Goal: Find specific page/section: Find specific page/section

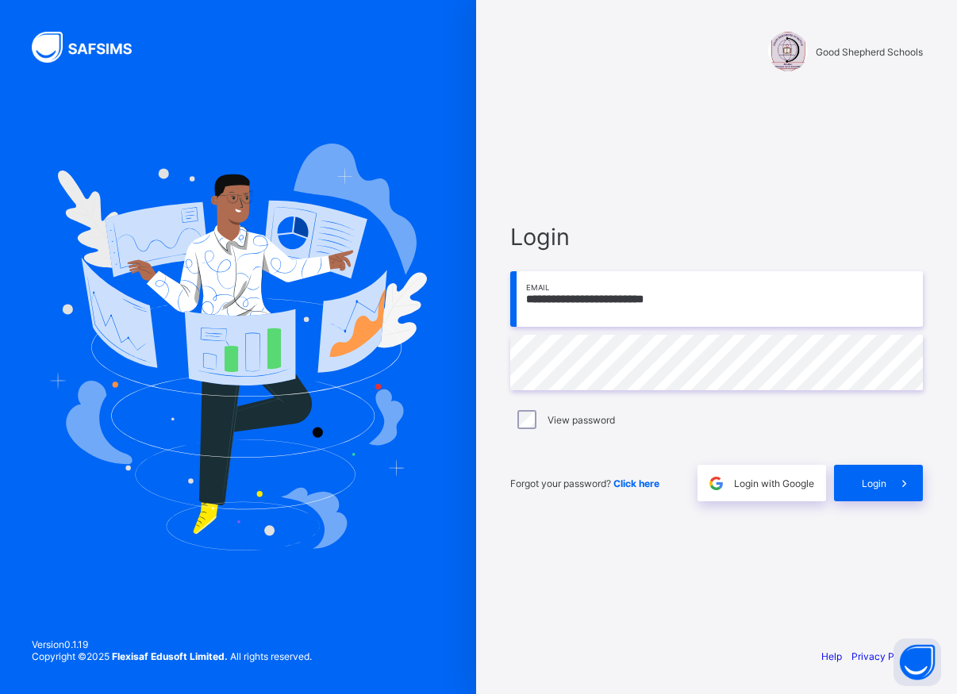
click at [629, 135] on div "**********" at bounding box center [716, 362] width 444 height 545
click at [724, 311] on input "**********" at bounding box center [716, 299] width 412 height 56
type input "**********"
click at [865, 481] on span "Login" at bounding box center [873, 484] width 25 height 12
click at [875, 479] on span "Login" at bounding box center [873, 484] width 25 height 12
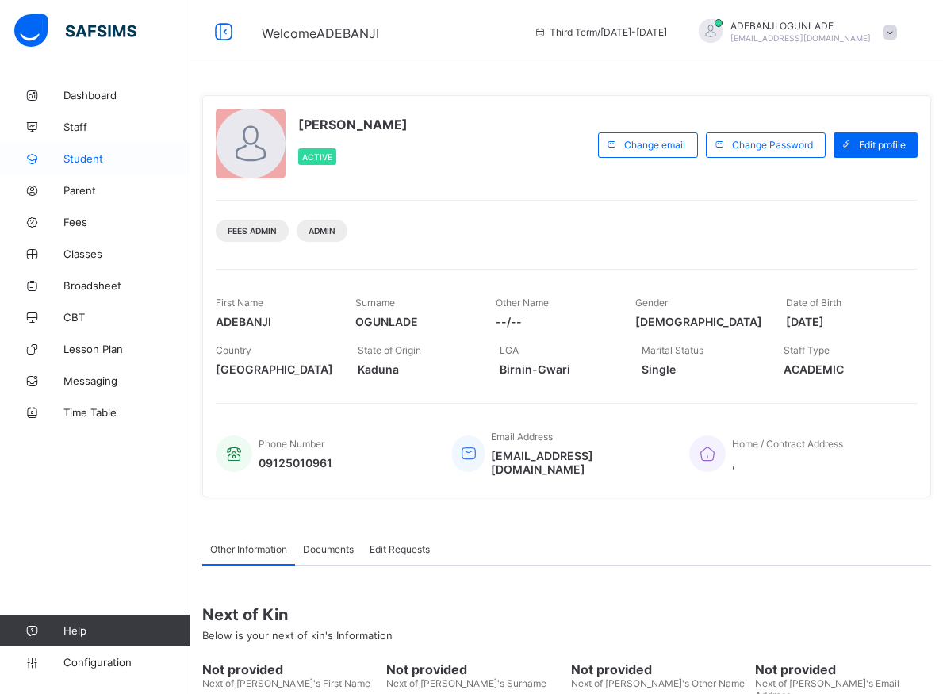
click at [71, 155] on span "Student" at bounding box center [126, 158] width 127 height 13
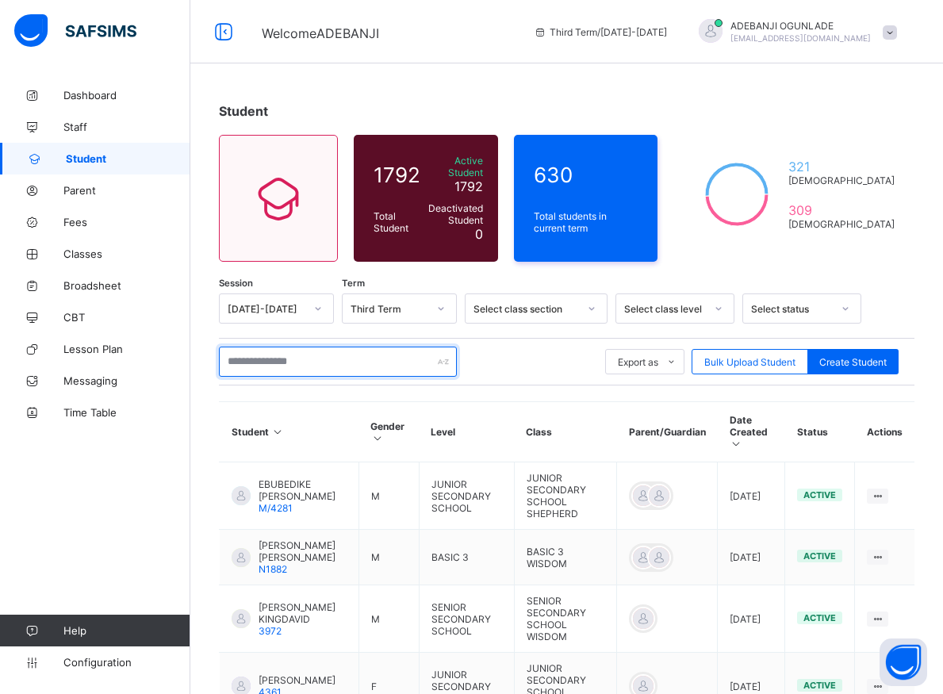
click at [302, 351] on input "text" at bounding box center [338, 362] width 238 height 30
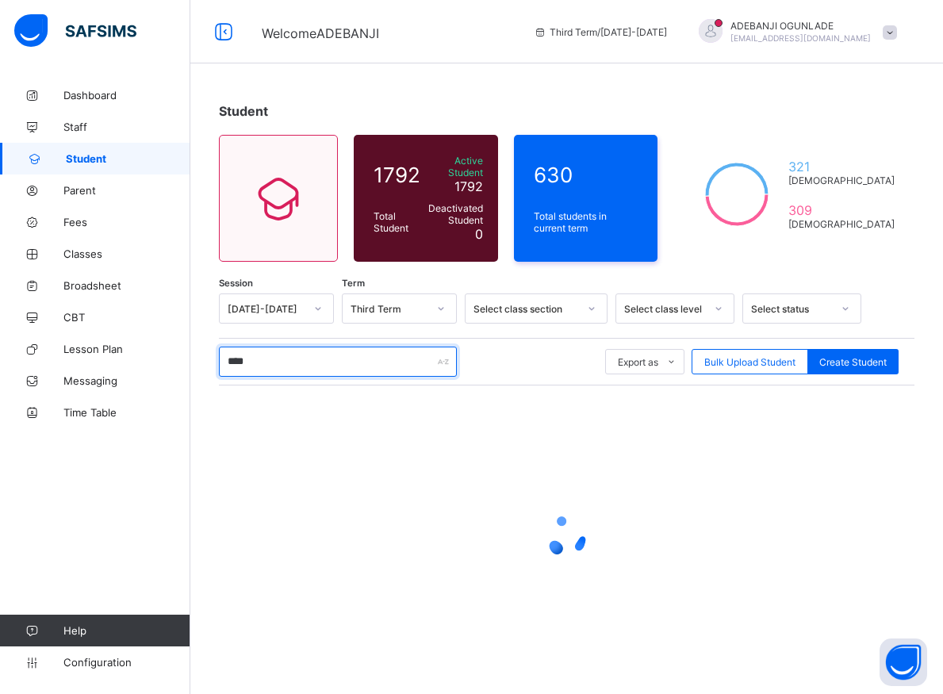
type input "*****"
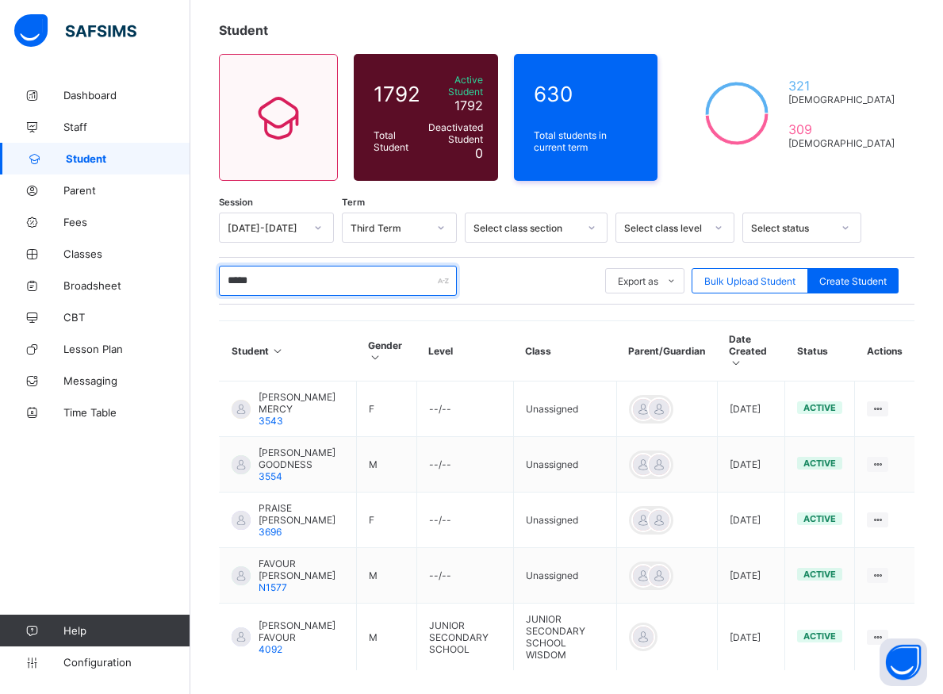
scroll to position [120, 0]
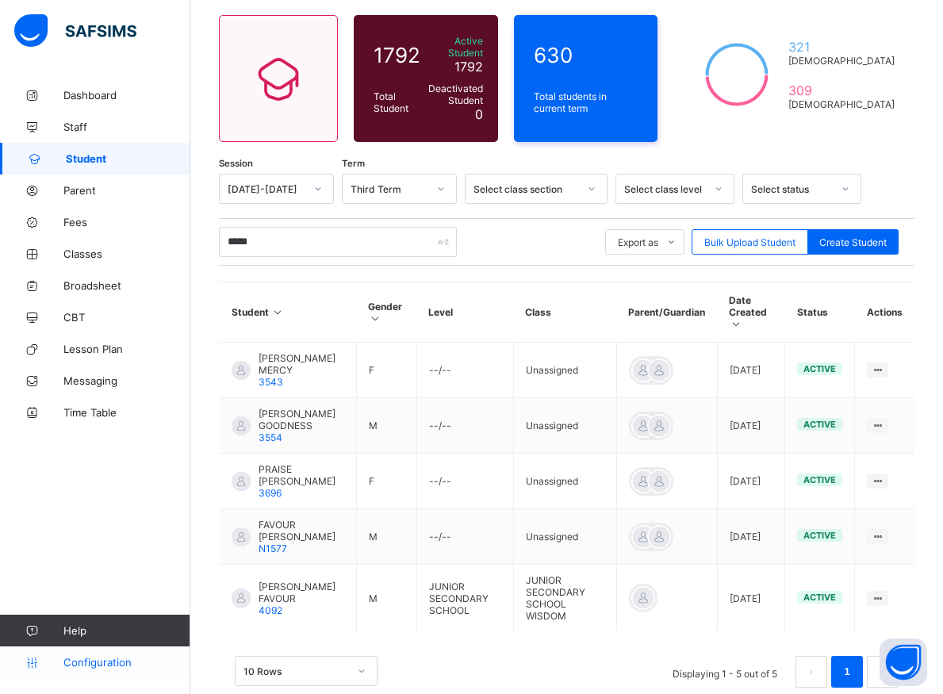
click at [97, 665] on span "Configuration" at bounding box center [126, 662] width 126 height 13
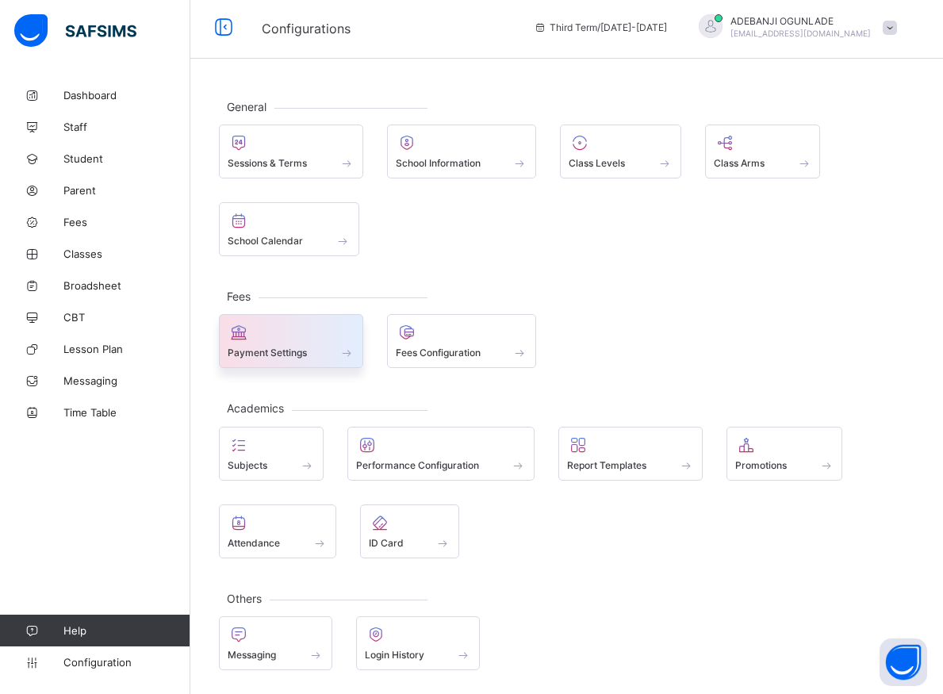
scroll to position [5, 0]
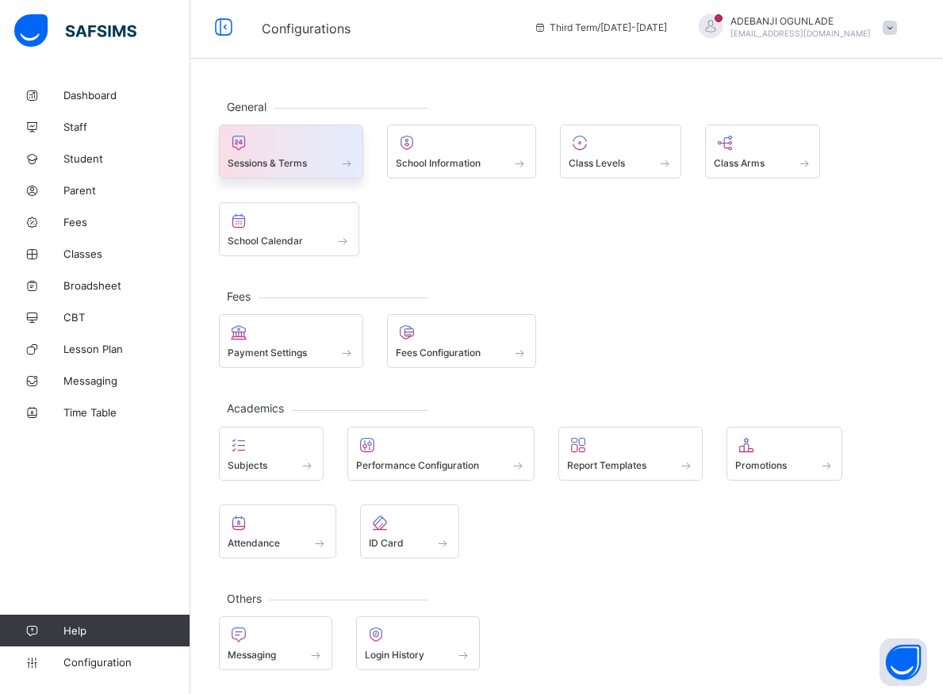
click at [346, 165] on span at bounding box center [347, 162] width 16 height 13
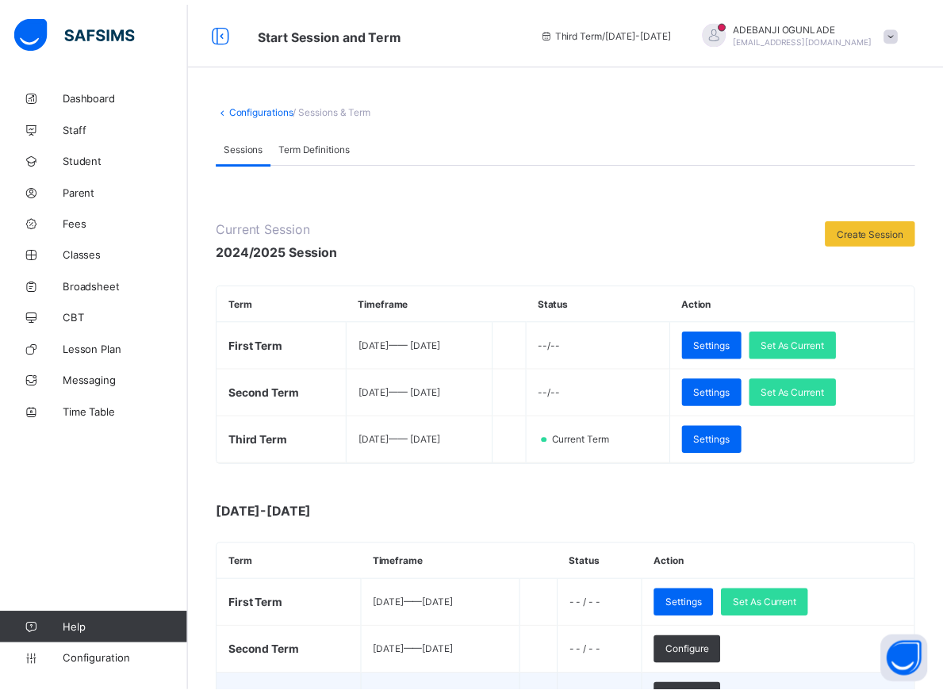
scroll to position [162, 0]
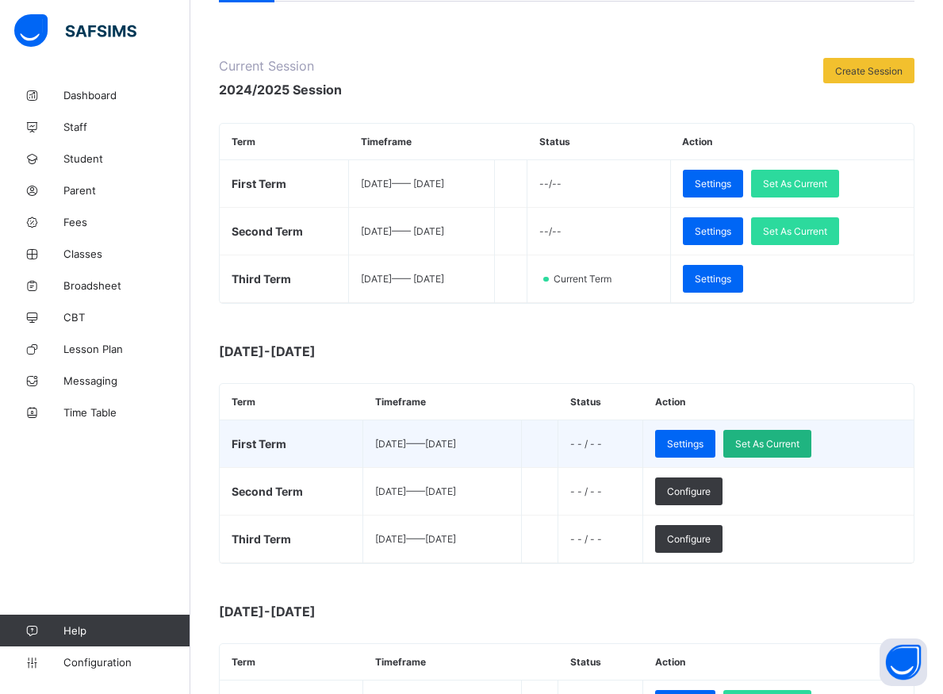
click at [800, 442] on span "Set As Current" at bounding box center [767, 444] width 64 height 12
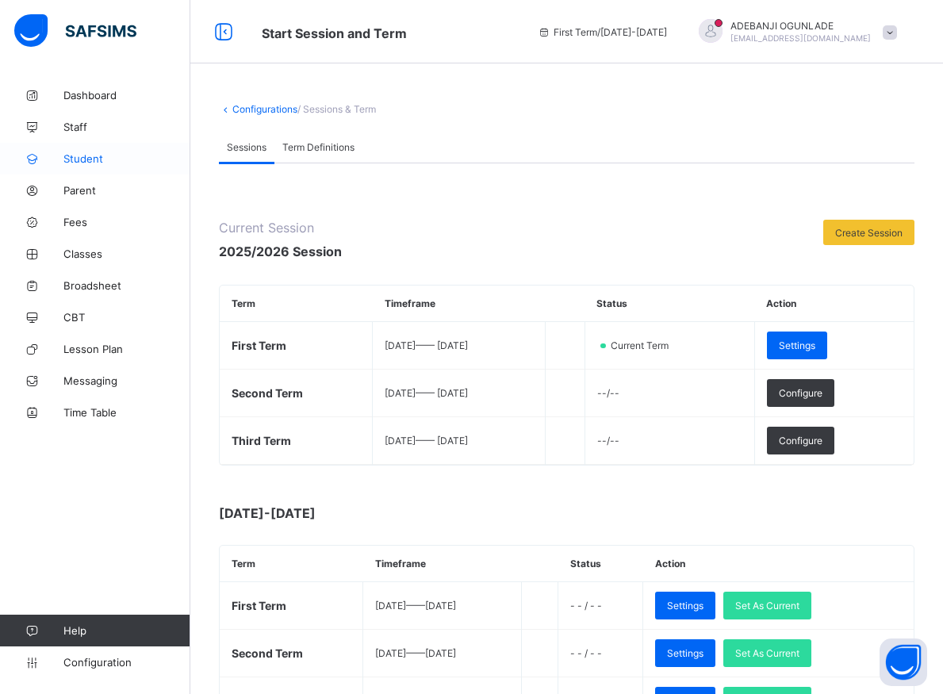
click at [78, 160] on span "Student" at bounding box center [126, 158] width 127 height 13
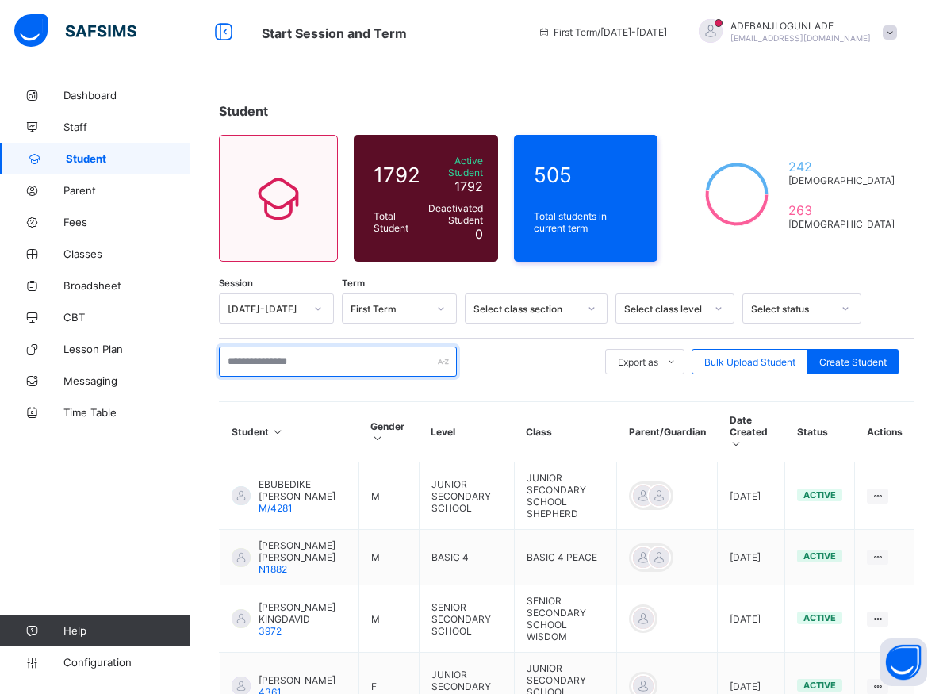
click at [292, 351] on input "text" at bounding box center [338, 362] width 238 height 30
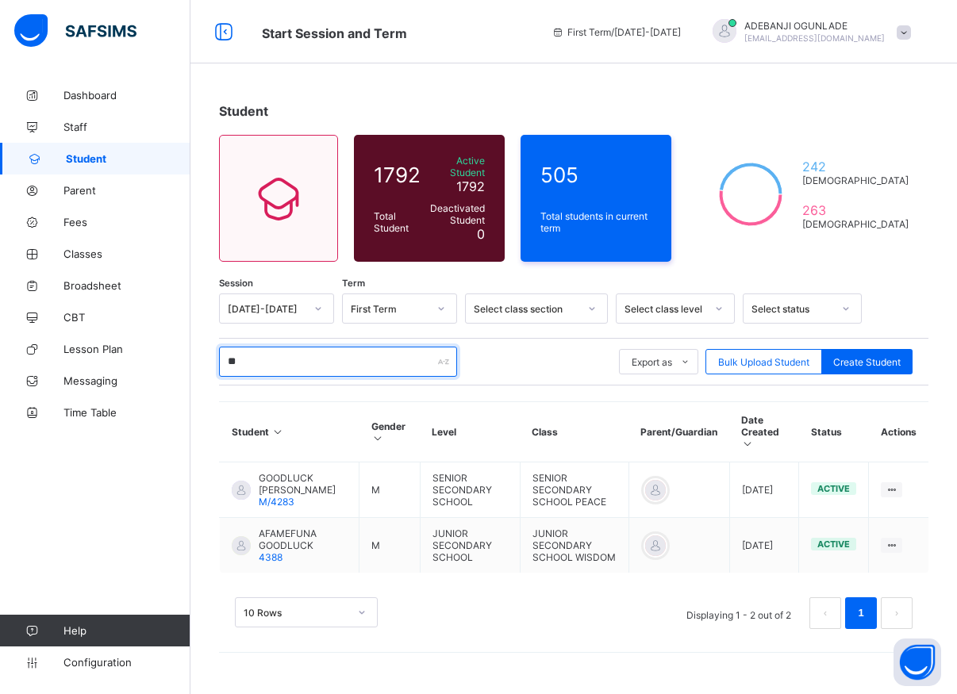
type input "*"
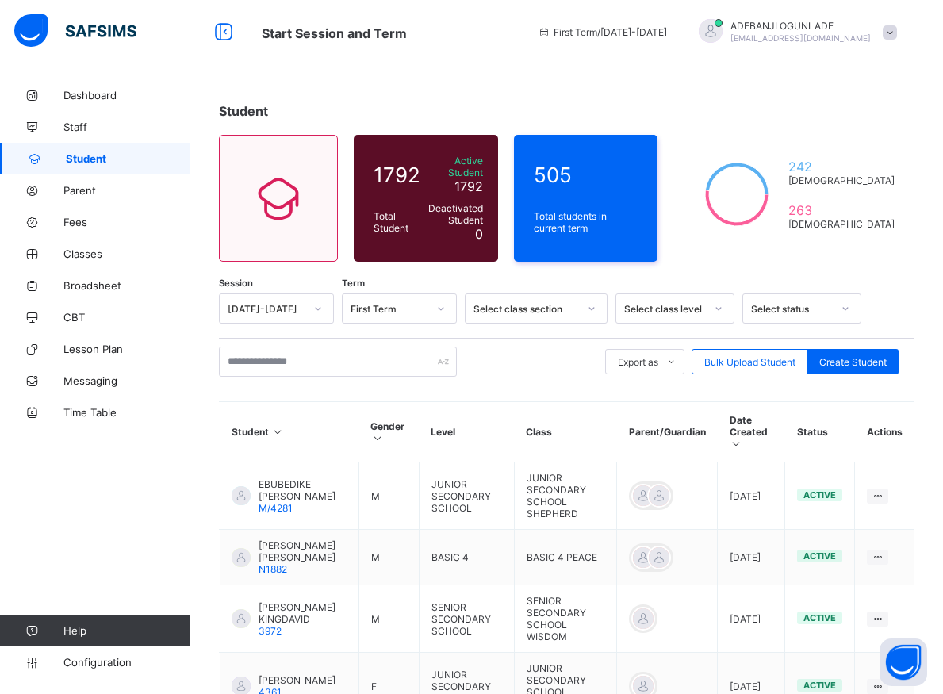
click at [506, 367] on div "Export as Pdf Report Excel Report Excel Report (LMS) Bulk Upload Student Create…" at bounding box center [567, 362] width 696 height 30
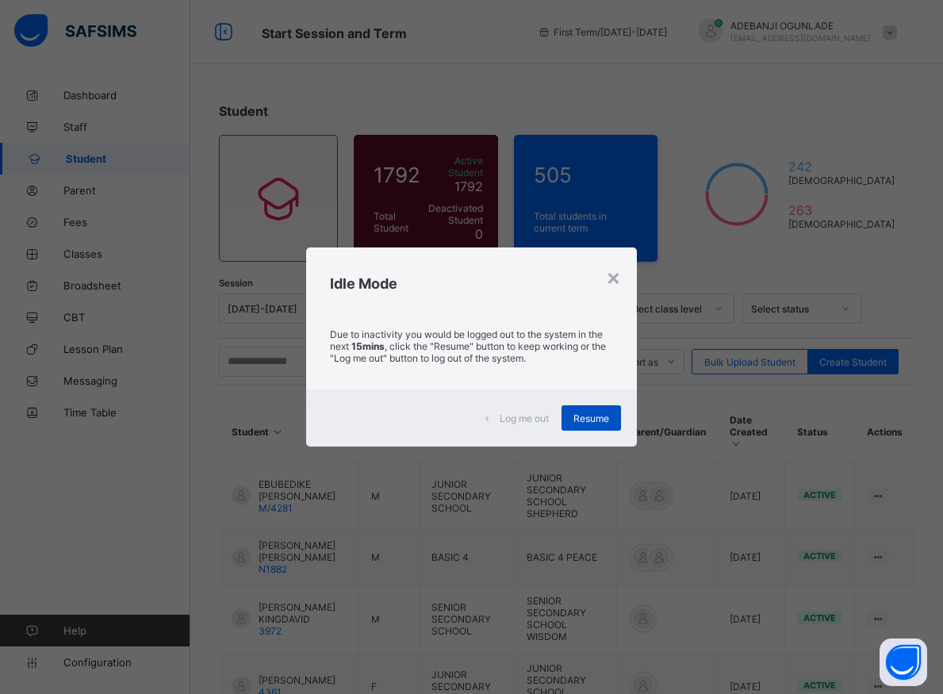
click at [591, 425] on div "Resume" at bounding box center [591, 417] width 59 height 25
click at [581, 418] on span "Resume" at bounding box center [591, 418] width 36 height 12
click at [581, 419] on th "Class" at bounding box center [565, 432] width 103 height 60
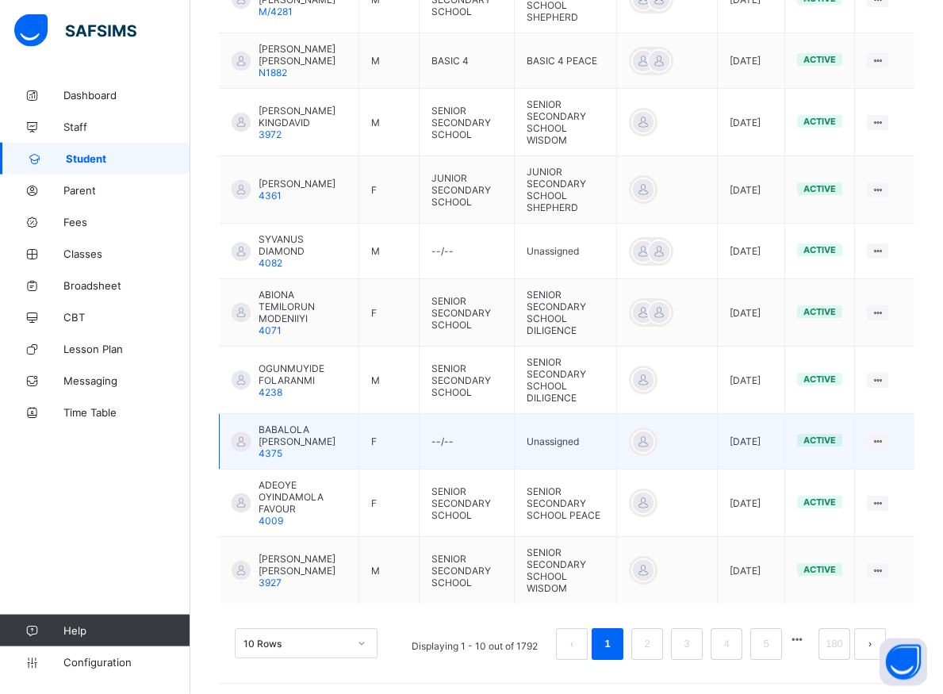
scroll to position [256, 0]
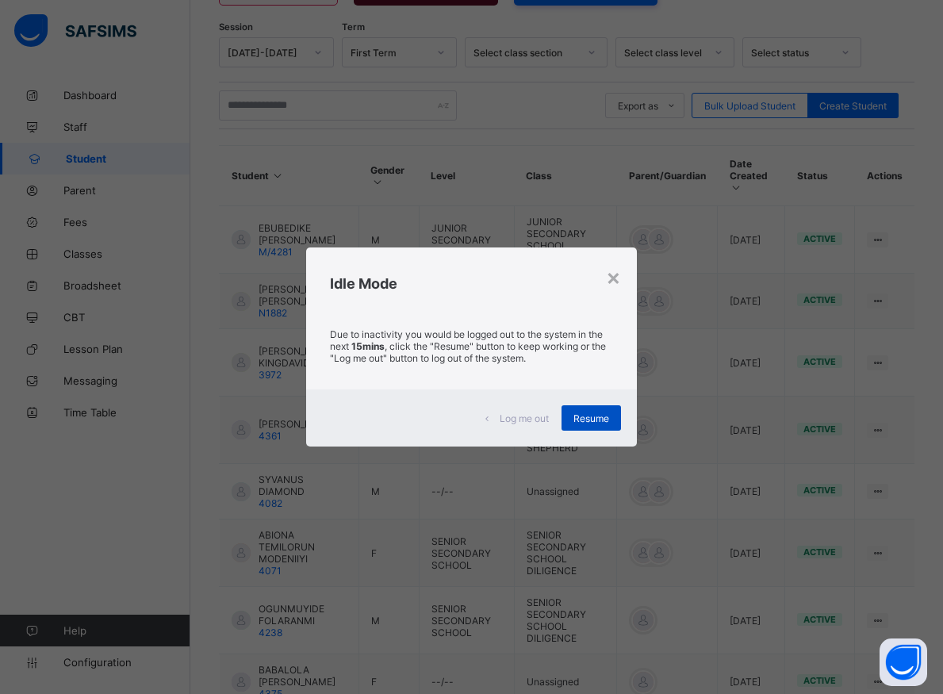
click at [591, 425] on div "Resume" at bounding box center [591, 417] width 59 height 25
click at [589, 426] on div "Resume" at bounding box center [591, 417] width 59 height 25
